Goal: Check status

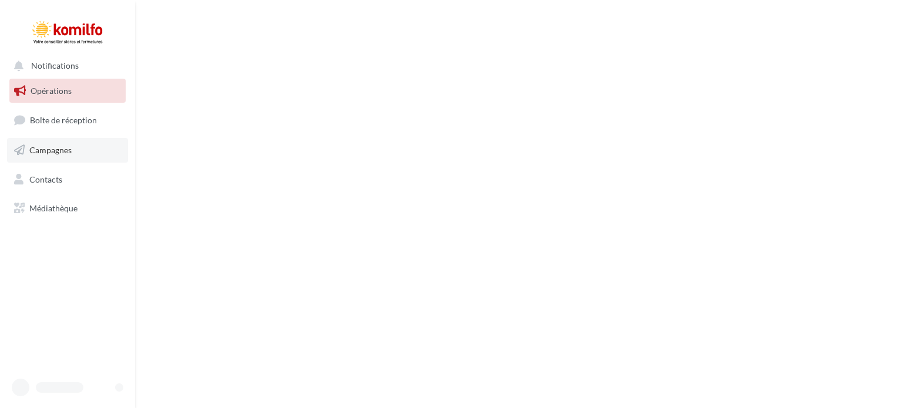
click at [61, 150] on span "Campagnes" at bounding box center [50, 150] width 42 height 10
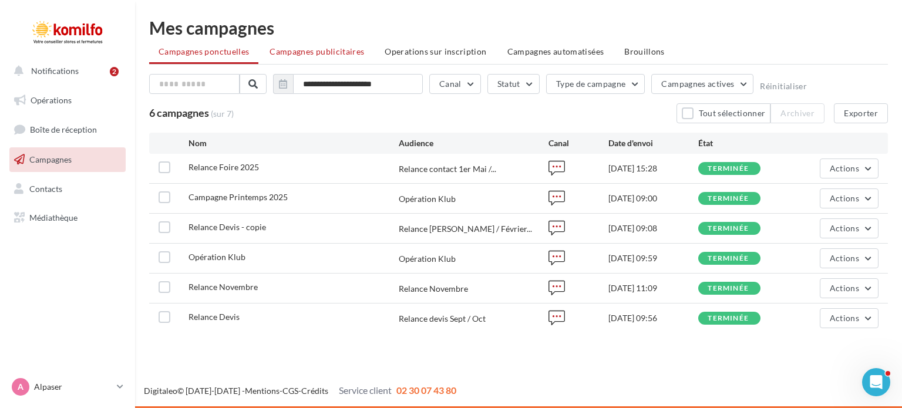
click at [315, 55] on span "Campagnes publicitaires" at bounding box center [317, 51] width 95 height 10
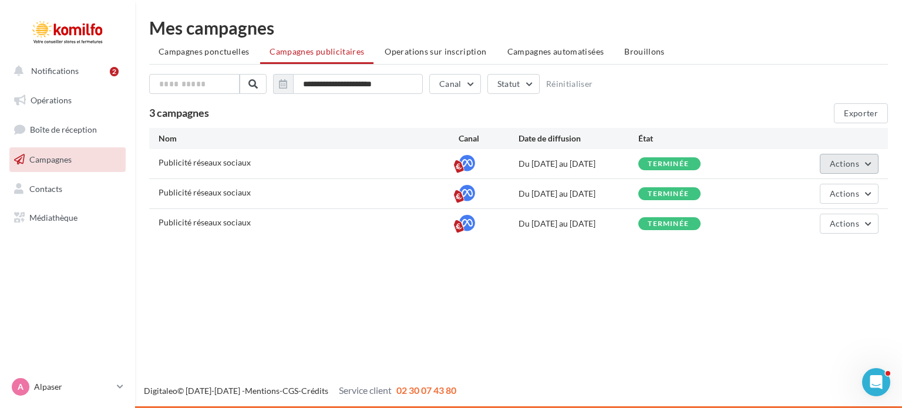
click at [873, 164] on button "Actions" at bounding box center [849, 164] width 59 height 20
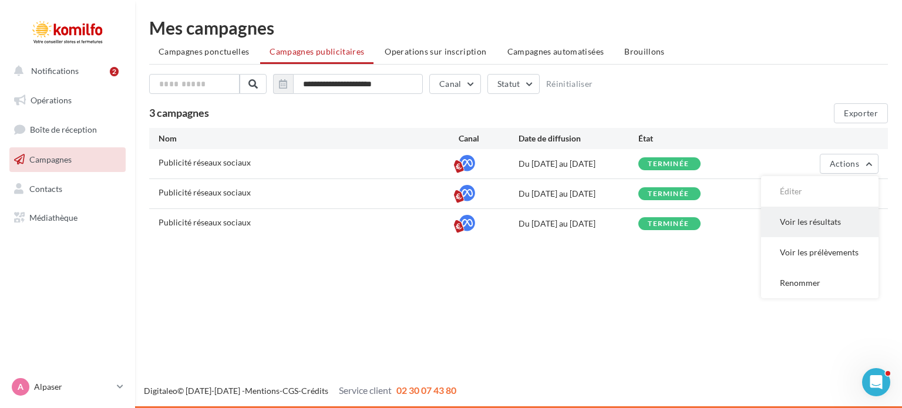
click at [810, 218] on button "Voir les résultats" at bounding box center [819, 222] width 117 height 31
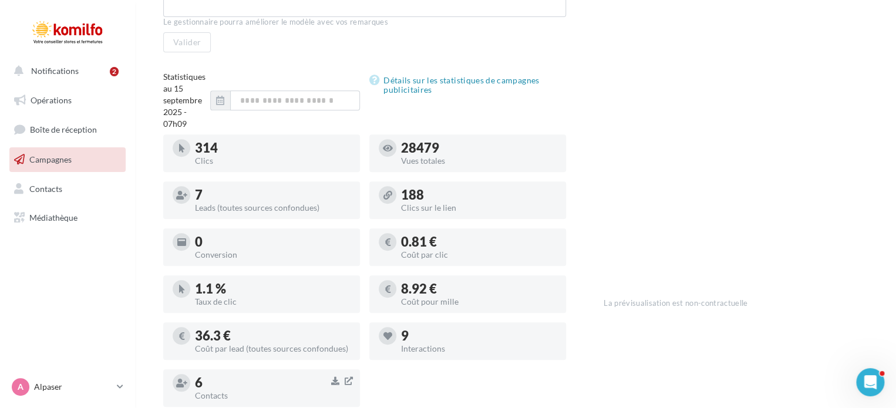
scroll to position [294, 0]
